Goal: Information Seeking & Learning: Learn about a topic

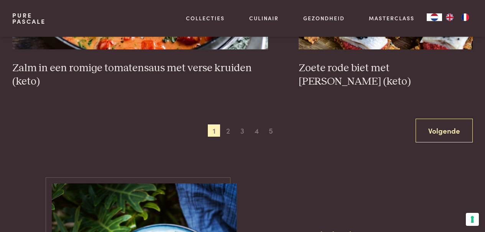
scroll to position [1434, 0]
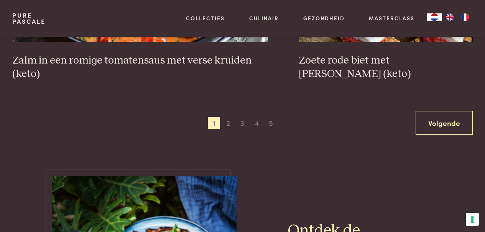
drag, startPoint x: 487, startPoint y: 11, endPoint x: 489, endPoint y: 119, distance: 107.7
click at [485, 119] on html "Pure Pascale Collecties Kitchenware Tableware Bathroom Interior Inspiratie Alle…" at bounding box center [242, 126] width 485 height 3121
click at [228, 125] on span "2" at bounding box center [228, 123] width 12 height 12
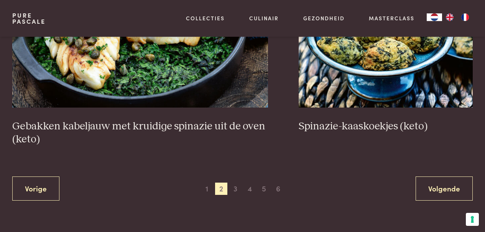
scroll to position [1385, 0]
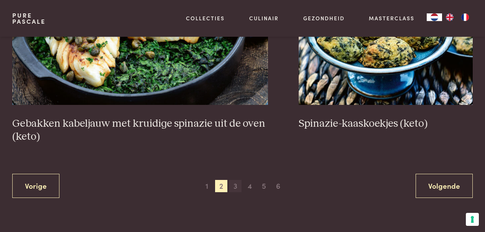
click at [236, 187] on span "3" at bounding box center [235, 186] width 12 height 12
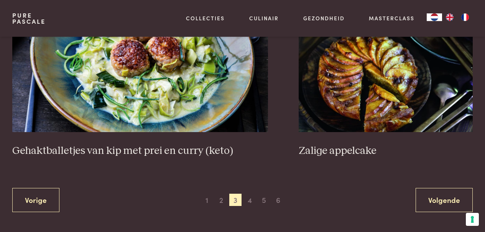
scroll to position [1416, 0]
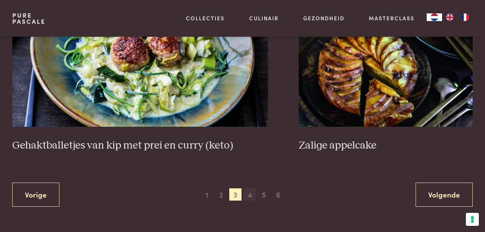
click at [249, 189] on span "4" at bounding box center [249, 195] width 12 height 12
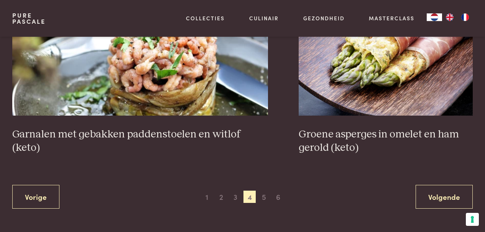
scroll to position [1376, 0]
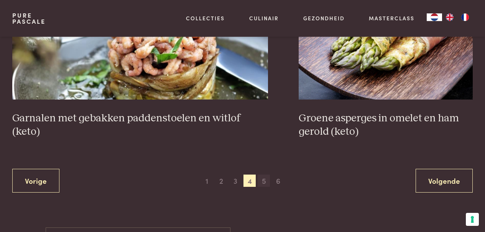
click at [264, 179] on span "5" at bounding box center [264, 181] width 12 height 12
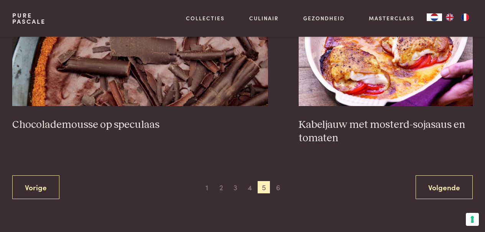
scroll to position [1410, 0]
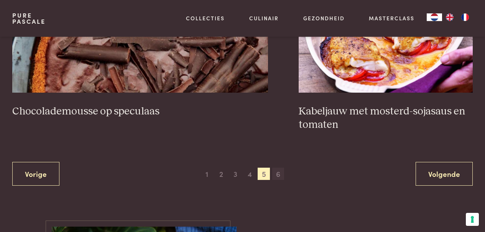
click at [279, 173] on span "6" at bounding box center [278, 174] width 12 height 12
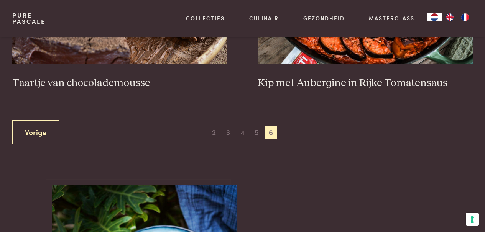
scroll to position [403, 0]
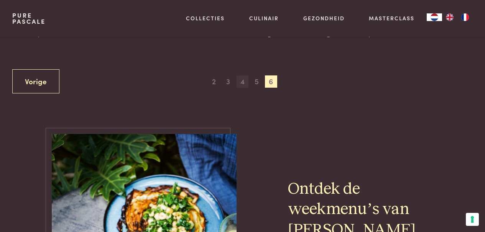
click at [243, 84] on span "4" at bounding box center [243, 82] width 12 height 12
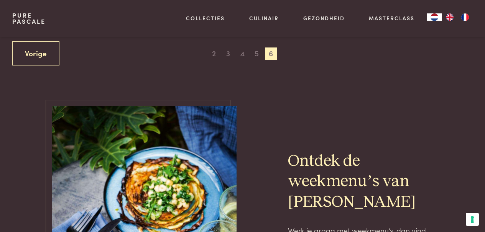
scroll to position [405, 0]
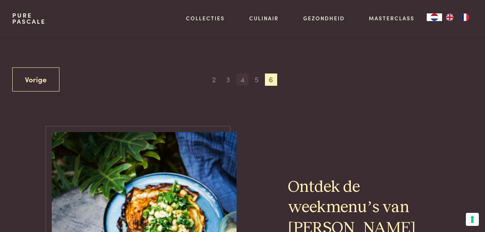
click at [243, 81] on span "4" at bounding box center [243, 80] width 12 height 12
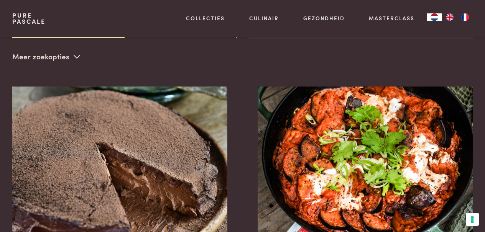
scroll to position [176, 0]
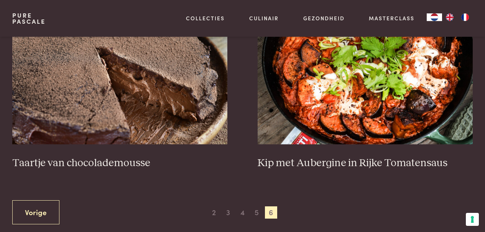
scroll to position [290, 0]
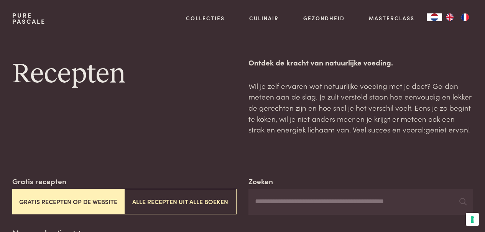
click at [74, 202] on button "Gratis recepten op de website" at bounding box center [68, 202] width 112 height 26
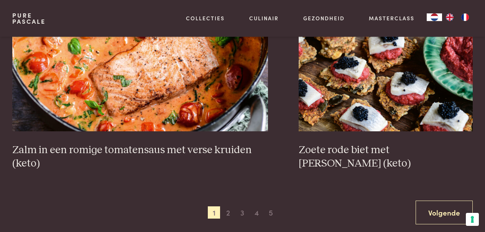
scroll to position [1347, 0]
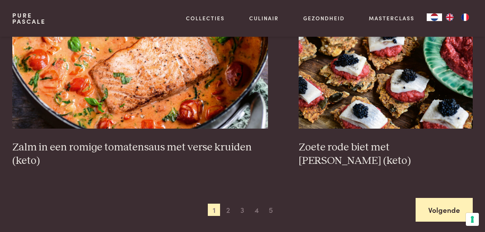
click at [438, 220] on link "Volgende" at bounding box center [444, 210] width 57 height 24
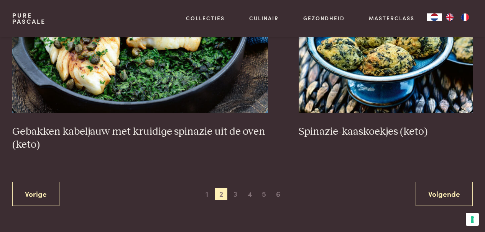
scroll to position [1411, 0]
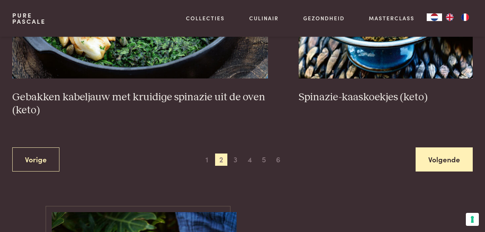
click at [441, 165] on link "Volgende" at bounding box center [444, 160] width 57 height 24
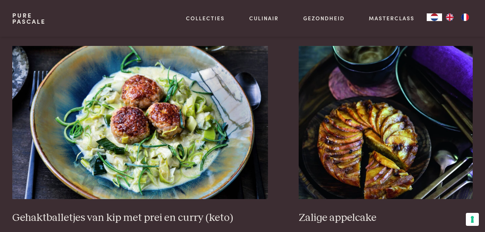
scroll to position [1375, 0]
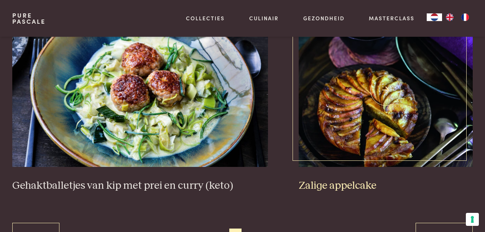
click at [383, 97] on img at bounding box center [386, 90] width 174 height 153
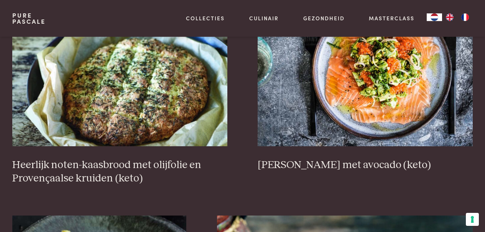
scroll to position [34, 0]
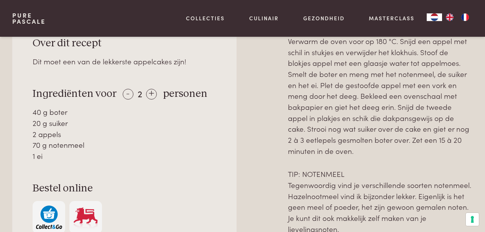
scroll to position [325, 0]
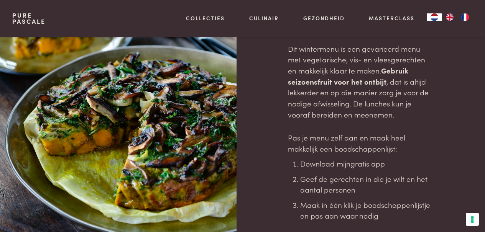
scroll to position [122, 0]
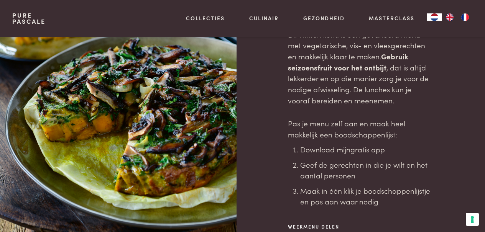
click at [144, 126] on div at bounding box center [124, 91] width 224 height 353
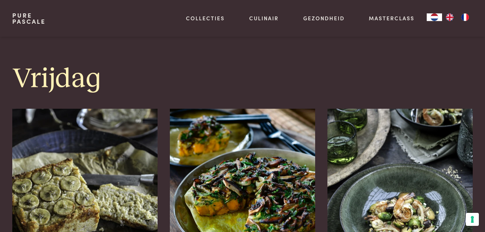
scroll to position [1708, 0]
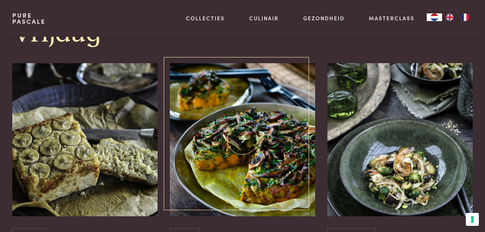
click at [251, 174] on img at bounding box center [242, 139] width 145 height 153
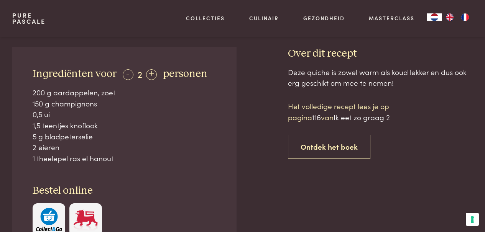
scroll to position [303, 0]
